Goal: Information Seeking & Learning: Learn about a topic

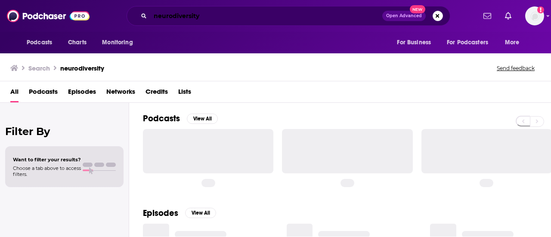
click at [301, 21] on input "neurodiversity" at bounding box center [266, 16] width 232 height 14
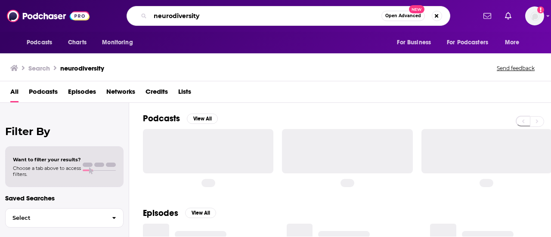
click at [301, 21] on input "neurodiversity" at bounding box center [265, 16] width 231 height 14
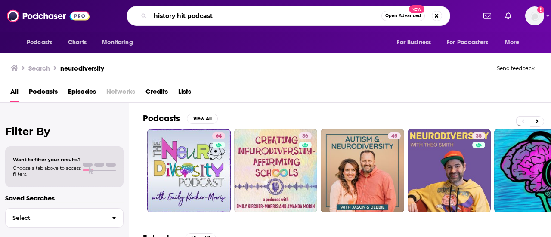
type input "history hit podcast"
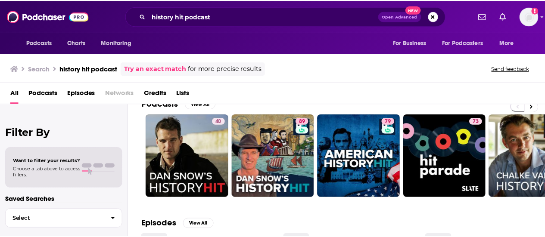
scroll to position [15, 0]
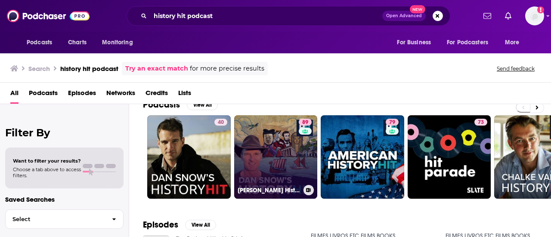
click at [268, 161] on link "89 [PERSON_NAME] History Hit" at bounding box center [276, 157] width 84 height 84
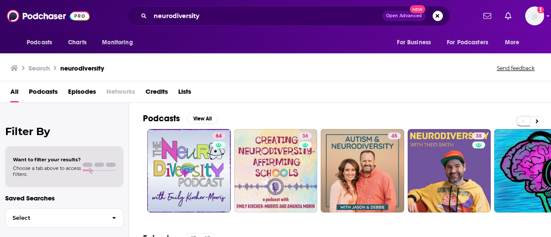
click at [252, 6] on div "Podcasts Charts Monitoring neurodiversity Open Advanced New For Business For Po…" at bounding box center [275, 16] width 551 height 32
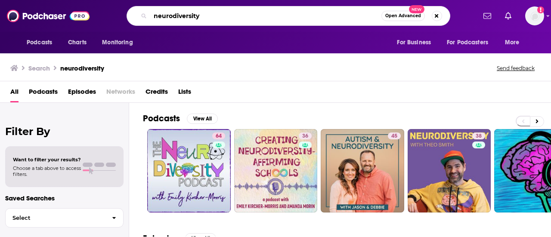
click at [237, 15] on input "neurodiversity" at bounding box center [265, 16] width 231 height 14
type input "the ancients"
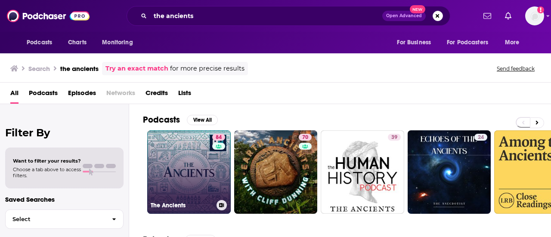
click at [204, 162] on link "84 The Ancients" at bounding box center [189, 173] width 84 height 84
